Goal: Information Seeking & Learning: Learn about a topic

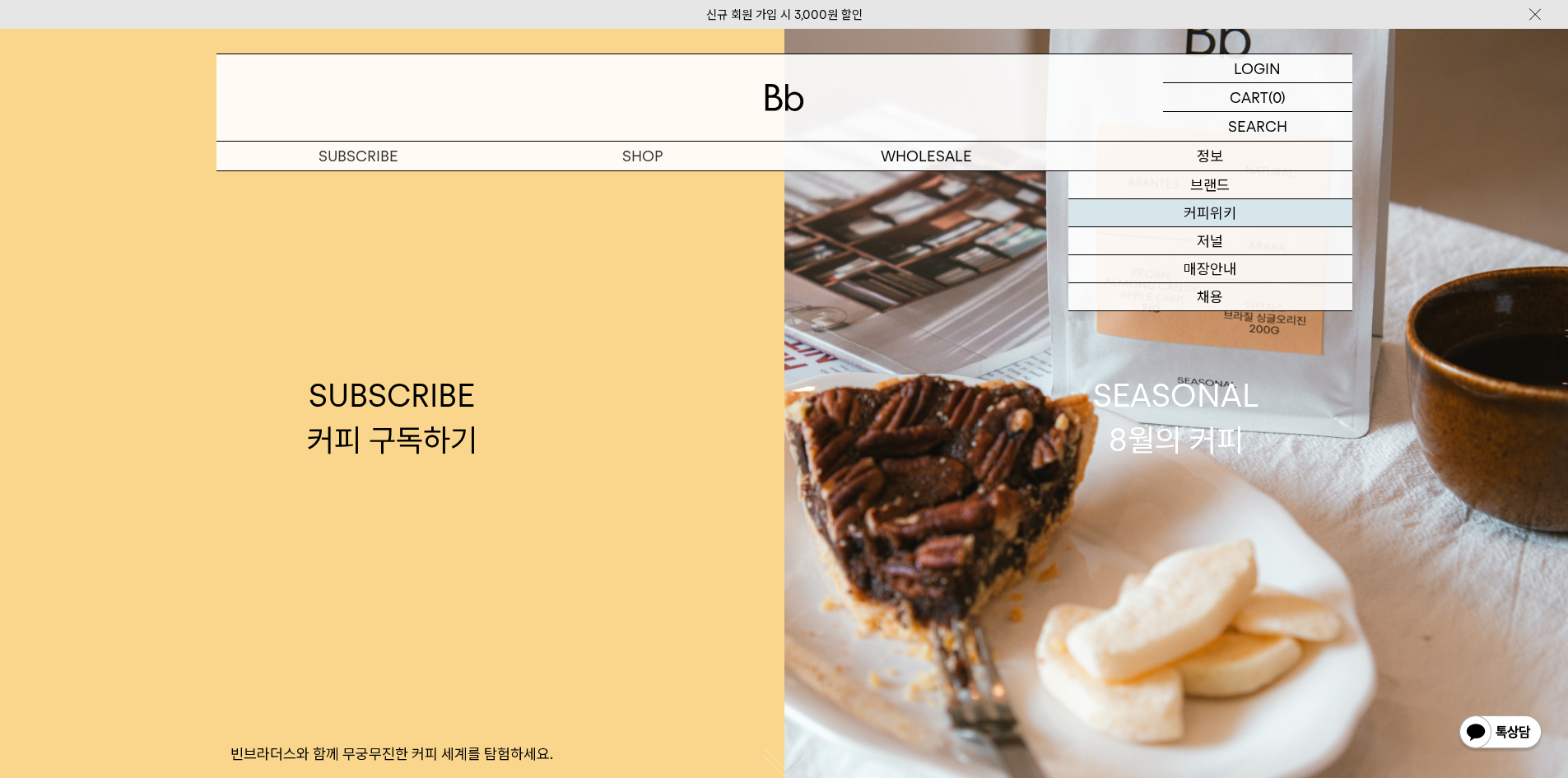
click at [1214, 210] on link "커피위키" at bounding box center [1209, 214] width 284 height 28
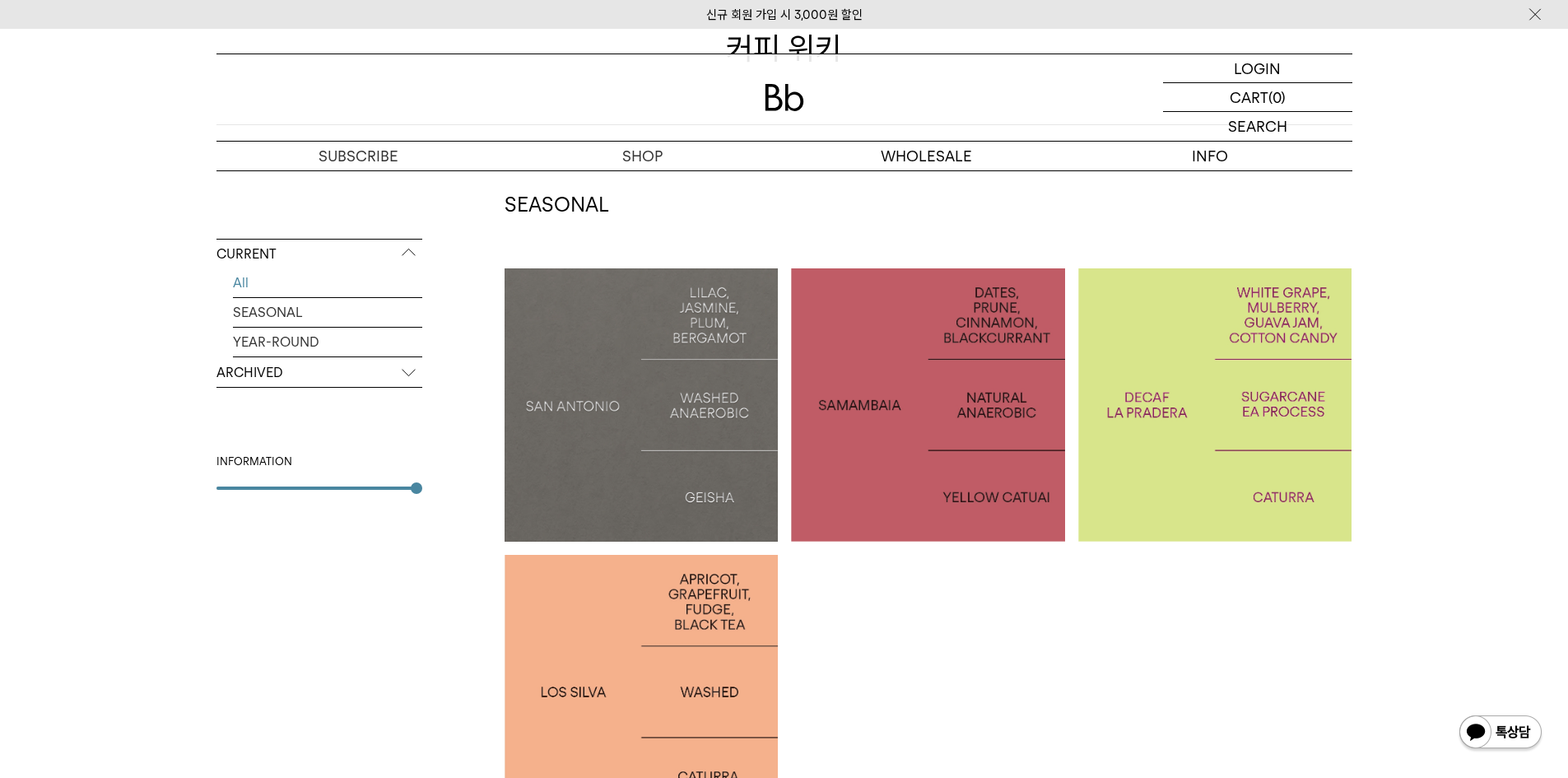
scroll to position [247, 0]
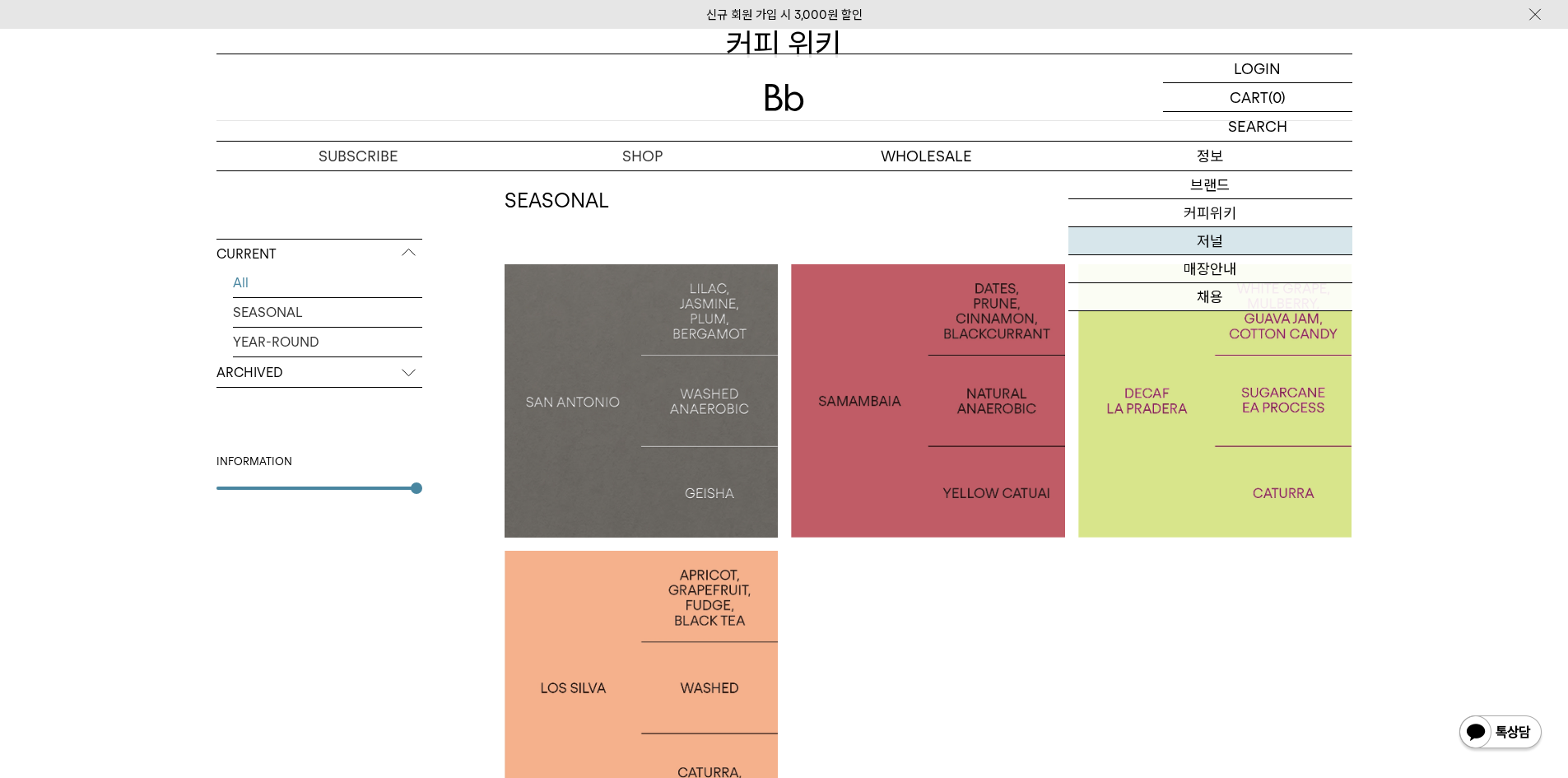
click at [1210, 233] on link "저널" at bounding box center [1209, 241] width 284 height 28
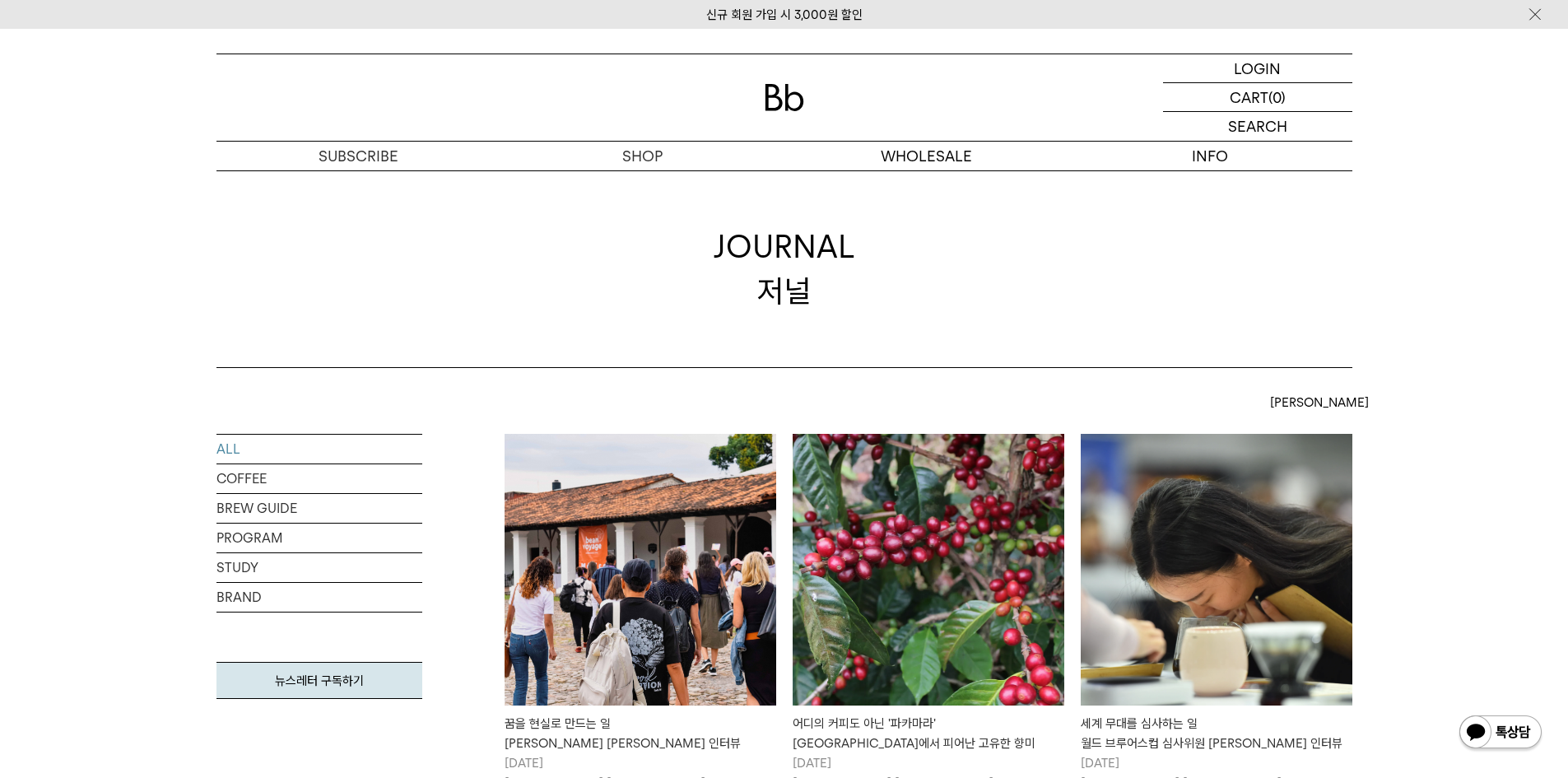
click at [1438, 303] on div "JOURNAL 저널" at bounding box center [784, 269] width 1568 height 198
drag, startPoint x: 1444, startPoint y: 375, endPoint x: 1416, endPoint y: 373, distance: 28.1
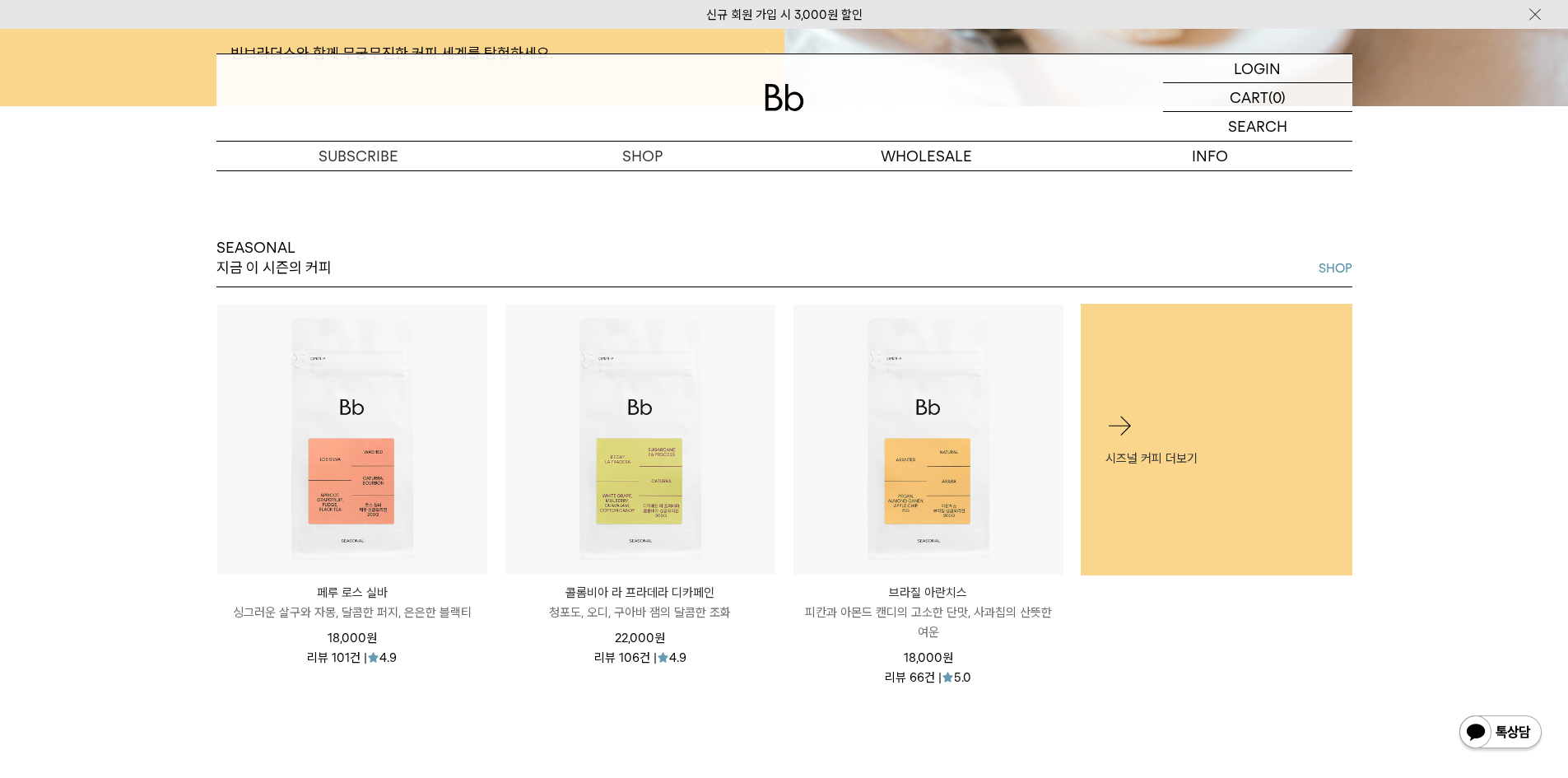
scroll to position [741, 0]
